Goal: Task Accomplishment & Management: Complete application form

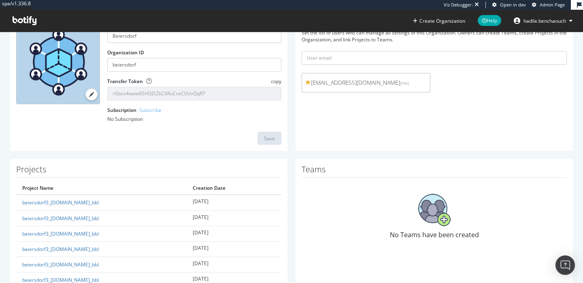
scroll to position [75, 0]
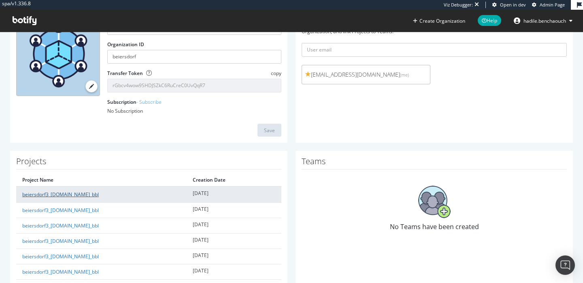
click at [96, 194] on link "beiersdorf3_[DOMAIN_NAME]_bbl" at bounding box center [60, 194] width 77 height 7
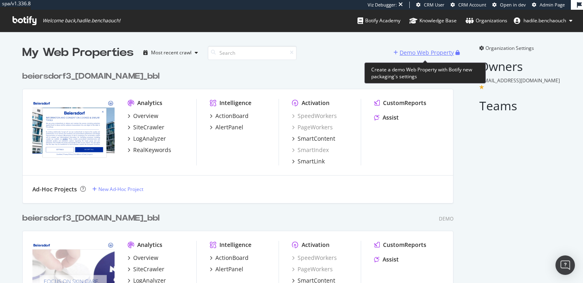
click at [401, 52] on div "Demo Web Property" at bounding box center [427, 53] width 54 height 8
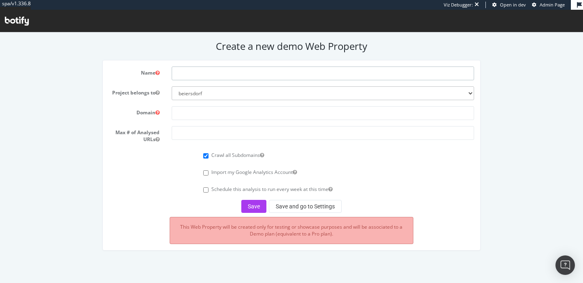
click at [278, 72] on input "text" at bounding box center [323, 73] width 303 height 14
type input "nivea"
click at [262, 116] on input "text" at bounding box center [323, 113] width 303 height 14
paste input "https://www.nivea.com/"
drag, startPoint x: 194, startPoint y: 113, endPoint x: 162, endPoint y: 115, distance: 32.1
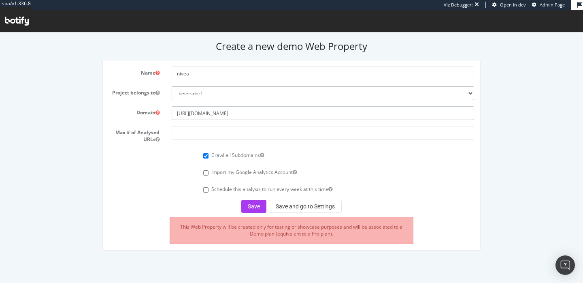
click at [162, 115] on div "Domain https://www.nivea.com/" at bounding box center [292, 113] width 378 height 14
click at [246, 111] on input "www.nivea.com/" at bounding box center [323, 113] width 303 height 14
type input "www.nivea.com"
click at [225, 135] on input "number" at bounding box center [323, 133] width 303 height 14
type input "100000"
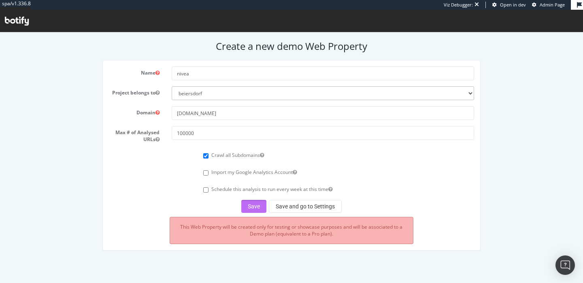
click at [251, 200] on button "Save" at bounding box center [253, 206] width 25 height 13
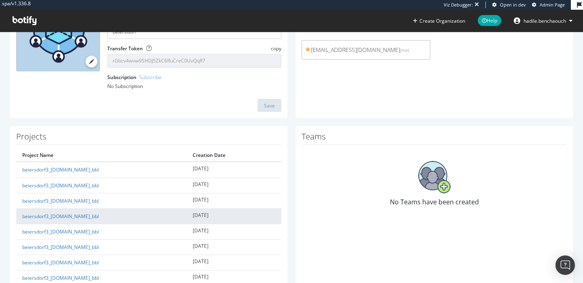
scroll to position [129, 0]
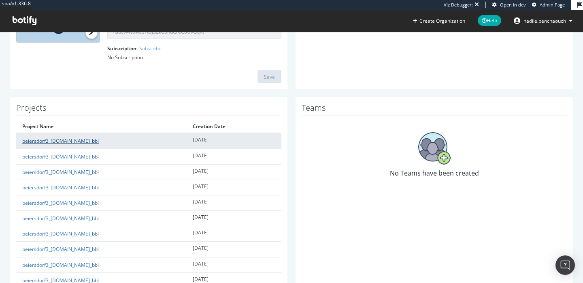
click at [76, 139] on link "beiersdorf3_[DOMAIN_NAME]_bbl" at bounding box center [60, 140] width 77 height 7
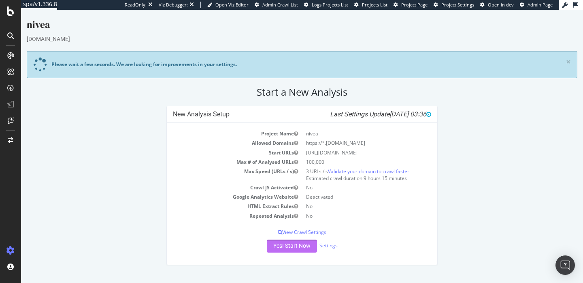
click at [297, 249] on button "Yes! Start Now" at bounding box center [292, 245] width 50 height 13
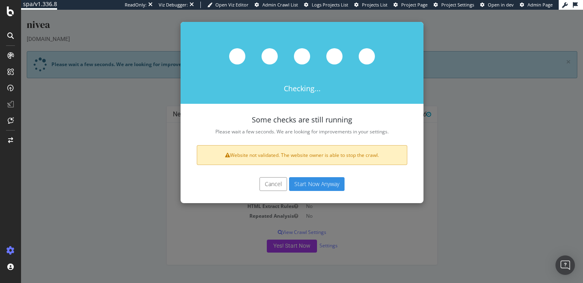
click at [282, 184] on button "Cancel" at bounding box center [274, 184] width 28 height 14
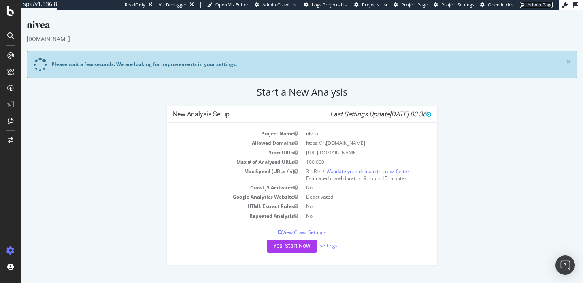
click at [540, 3] on span "Admin Page" at bounding box center [540, 5] width 25 height 6
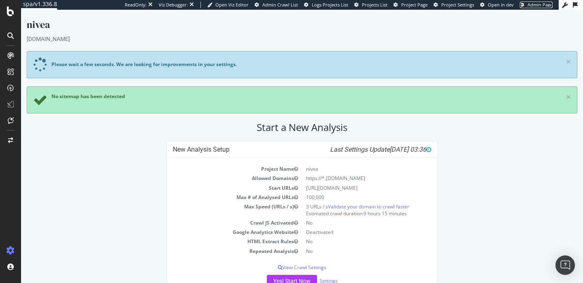
scroll to position [26, 0]
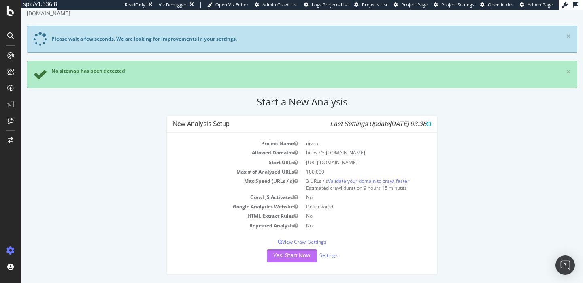
click at [275, 255] on button "Yes! Start Now" at bounding box center [292, 255] width 50 height 13
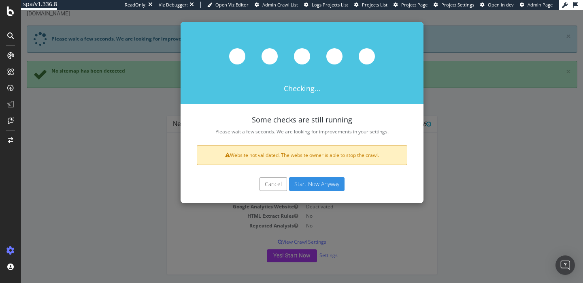
click at [324, 184] on button "Start Now Anyway" at bounding box center [317, 184] width 56 height 14
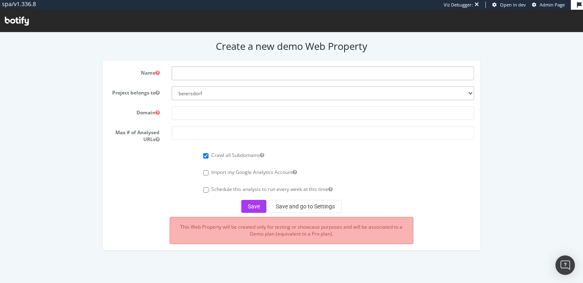
click at [203, 74] on input "text" at bounding box center [323, 73] width 303 height 14
type input "laprairie"
click at [226, 110] on input "text" at bounding box center [323, 113] width 303 height 14
paste input "www.laprairie.com"
type input "www.laprairie.com"
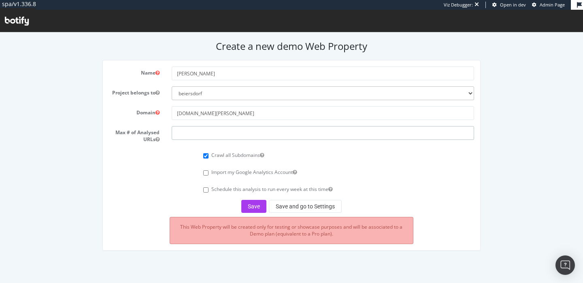
click at [237, 130] on input "number" at bounding box center [323, 133] width 303 height 14
type input "100000"
click at [315, 203] on button "Save and go to Settings" at bounding box center [305, 206] width 73 height 13
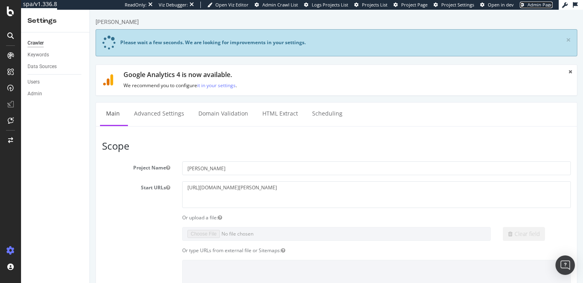
click at [533, 2] on span "Admin Page" at bounding box center [540, 5] width 25 height 6
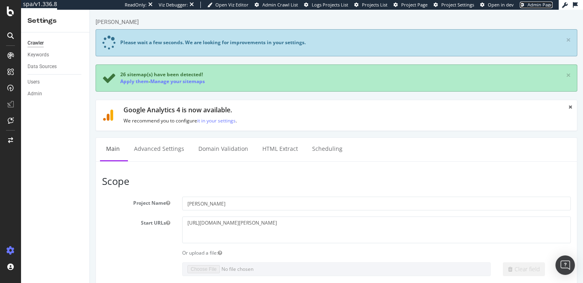
scroll to position [500, 0]
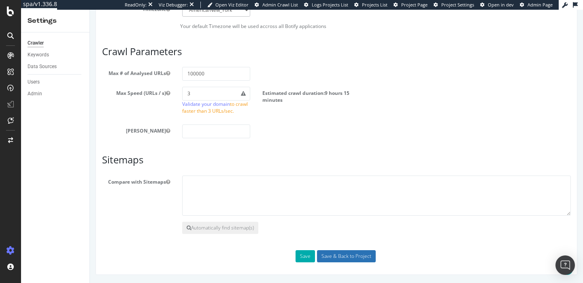
click at [352, 251] on input "Save & Back to Project" at bounding box center [346, 256] width 59 height 12
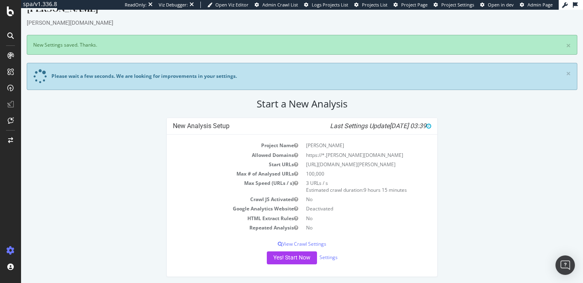
scroll to position [18, 0]
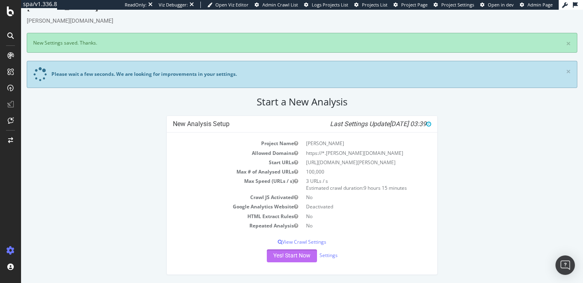
click at [296, 258] on button "Yes! Start Now" at bounding box center [292, 255] width 50 height 13
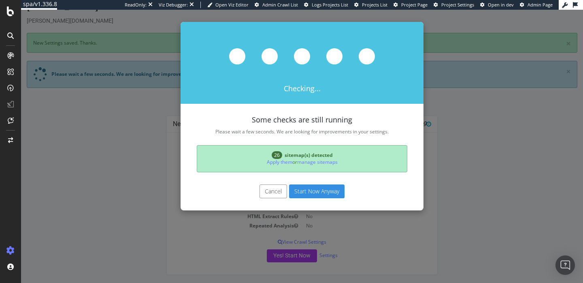
click at [300, 190] on button "Start Now Anyway" at bounding box center [317, 191] width 56 height 14
